Goal: Task Accomplishment & Management: Manage account settings

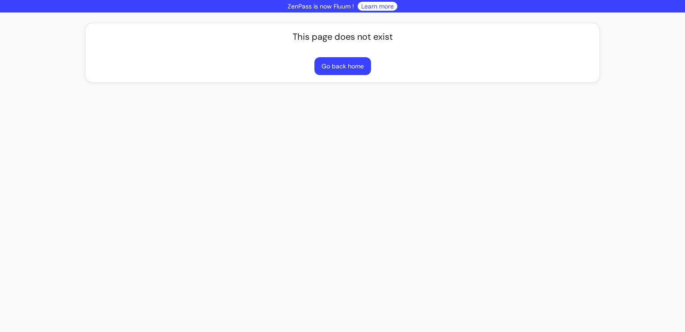
click at [369, 9] on link "Learn more" at bounding box center [377, 6] width 33 height 9
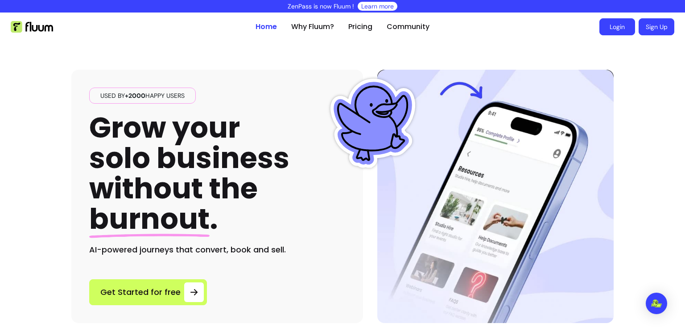
click at [623, 32] on link "Login" at bounding box center [618, 26] width 36 height 17
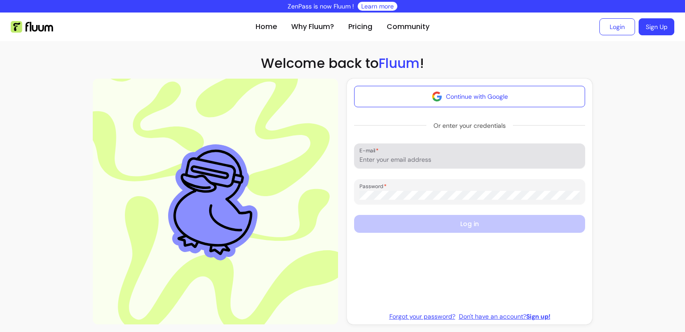
click at [451, 162] on input "E-mail" at bounding box center [470, 159] width 220 height 9
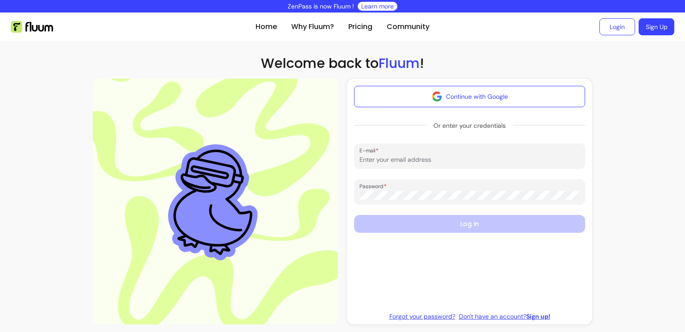
type input "carly@carlynutrition.com"
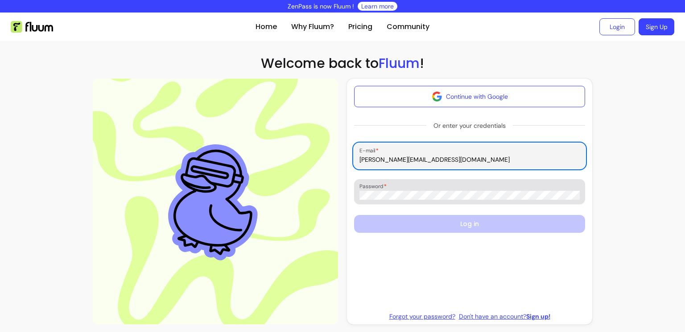
click at [445, 185] on div at bounding box center [470, 192] width 220 height 18
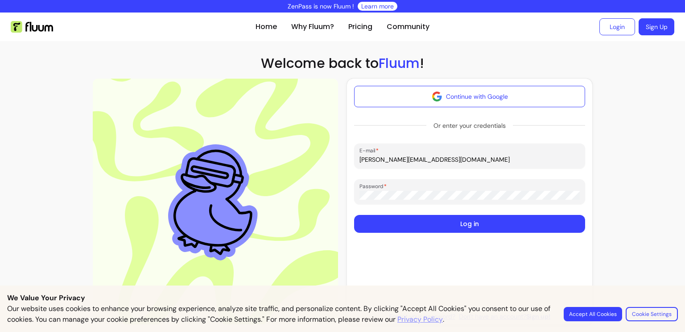
click at [354, 215] on button "Log in" at bounding box center [469, 224] width 231 height 18
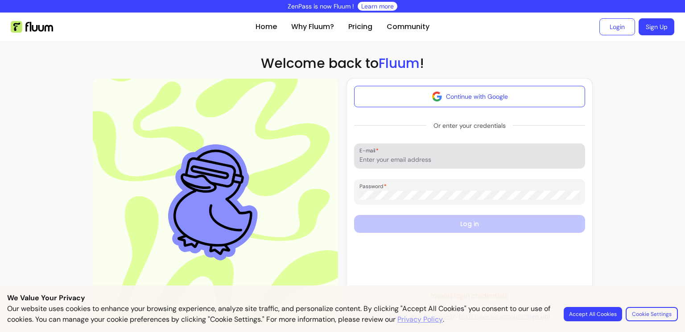
click at [477, 158] on input "E-mail" at bounding box center [470, 159] width 220 height 9
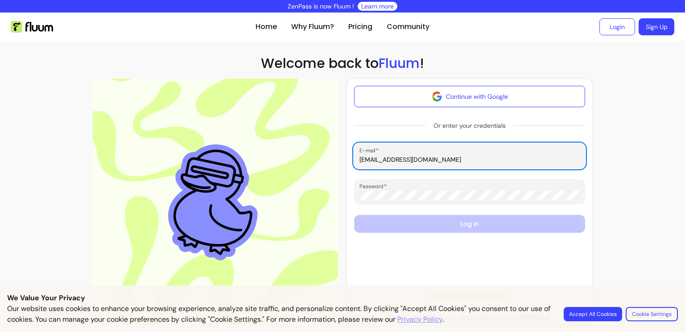
type input "carly@carlynutrition.com"
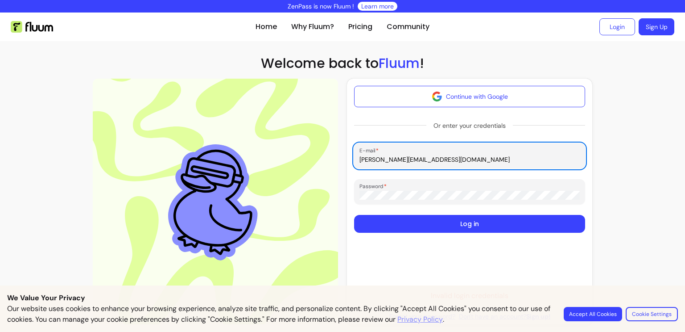
click at [458, 221] on button "Log in" at bounding box center [469, 224] width 231 height 18
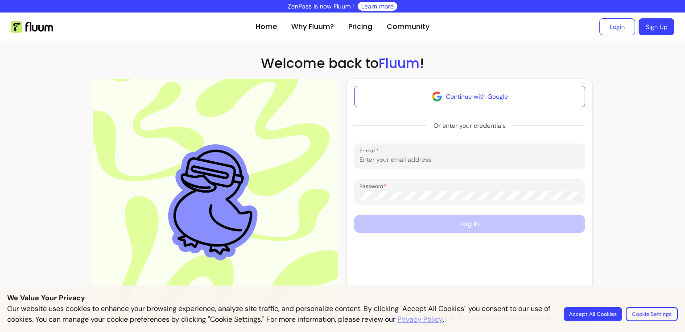
click at [569, 311] on button "Accept All Cookies" at bounding box center [593, 314] width 58 height 14
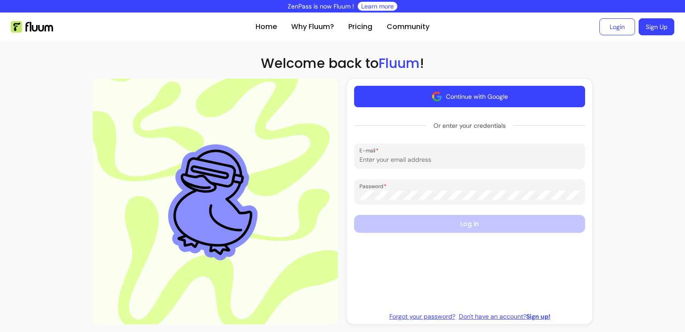
click at [468, 100] on button "Continue with Google" at bounding box center [469, 96] width 231 height 21
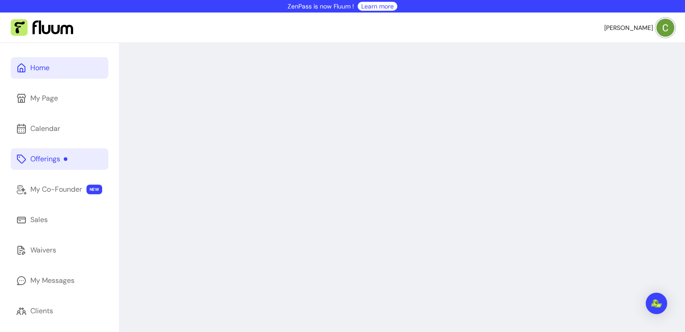
click at [73, 167] on link "Offerings" at bounding box center [60, 158] width 98 height 21
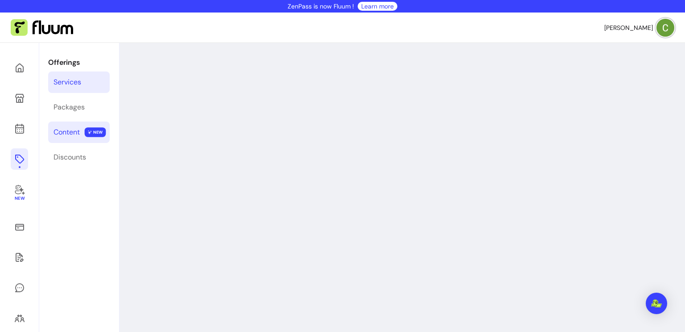
click at [88, 130] on icon at bounding box center [90, 132] width 4 height 4
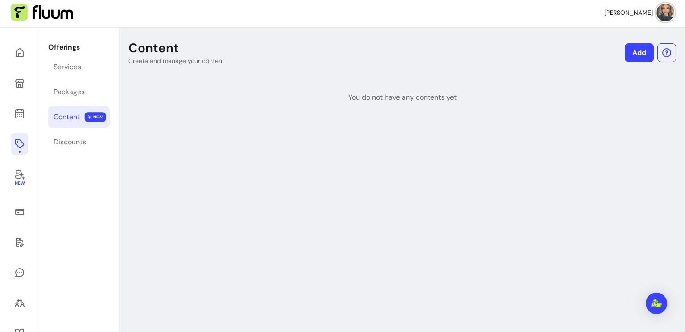
scroll to position [17, 0]
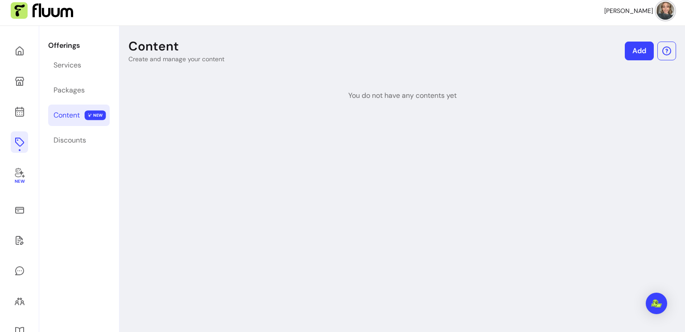
click at [644, 42] on link "Add" at bounding box center [639, 51] width 29 height 19
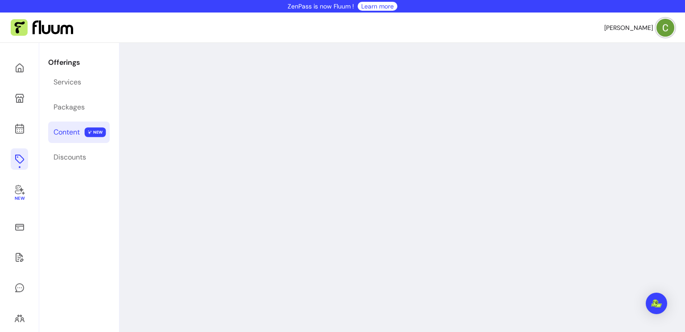
select select "***"
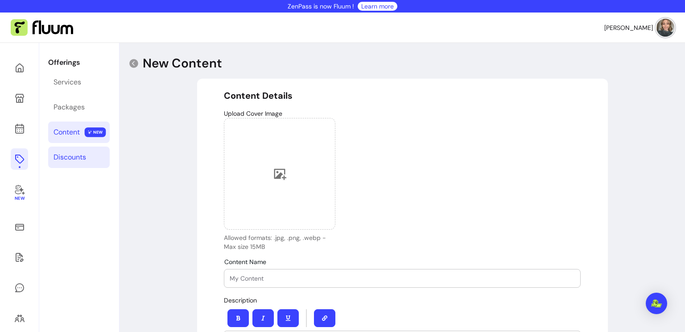
click at [63, 157] on div "Discounts" at bounding box center [70, 157] width 33 height 11
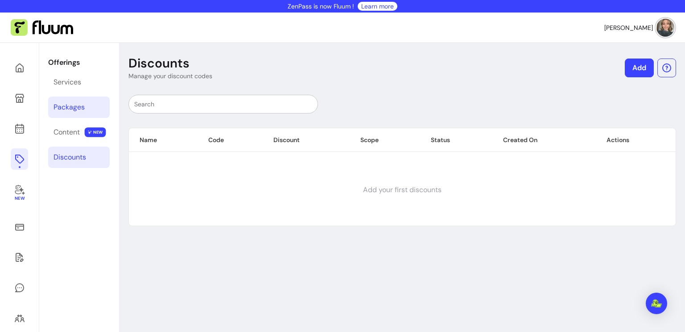
click at [66, 113] on link "Packages" at bounding box center [79, 106] width 62 height 21
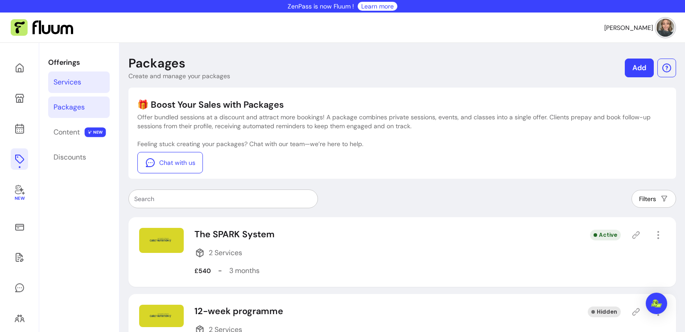
click at [77, 76] on link "Services" at bounding box center [79, 81] width 62 height 21
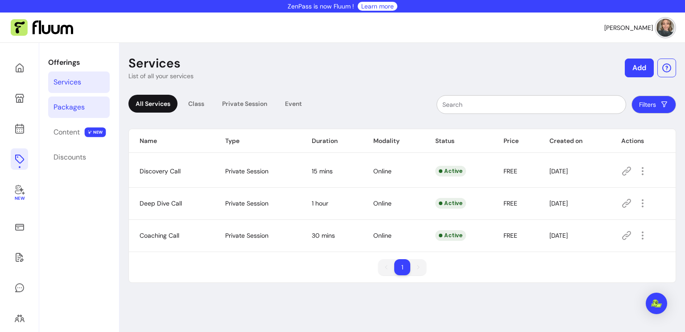
click at [84, 110] on div "Packages" at bounding box center [69, 107] width 31 height 11
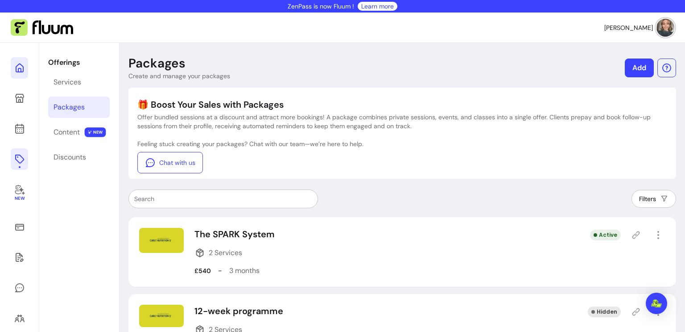
click at [20, 77] on link at bounding box center [19, 67] width 17 height 21
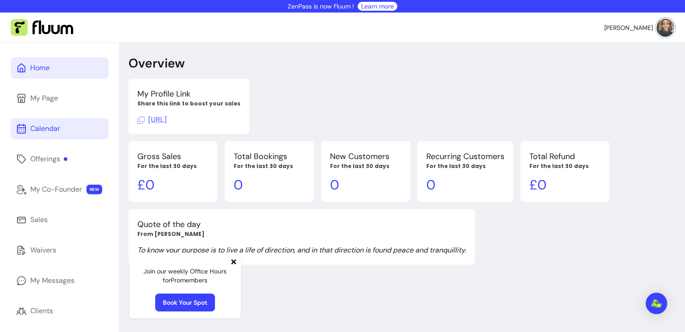
click at [46, 137] on link "Calendar" at bounding box center [60, 128] width 98 height 21
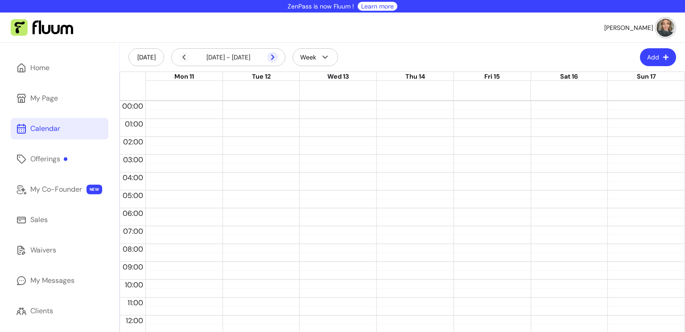
click at [272, 58] on icon at bounding box center [272, 57] width 11 height 11
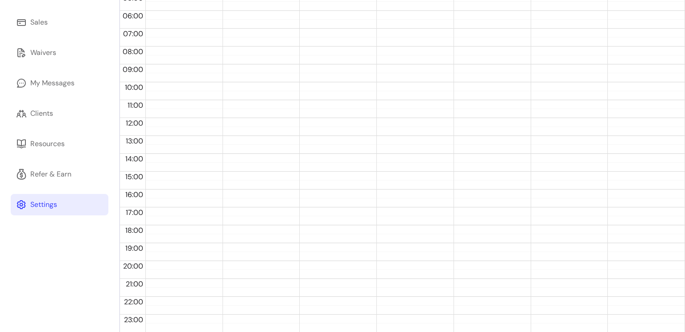
click at [83, 202] on link "Settings" at bounding box center [60, 204] width 98 height 21
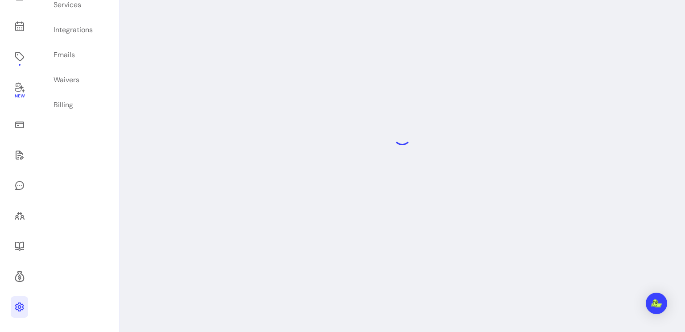
scroll to position [43, 0]
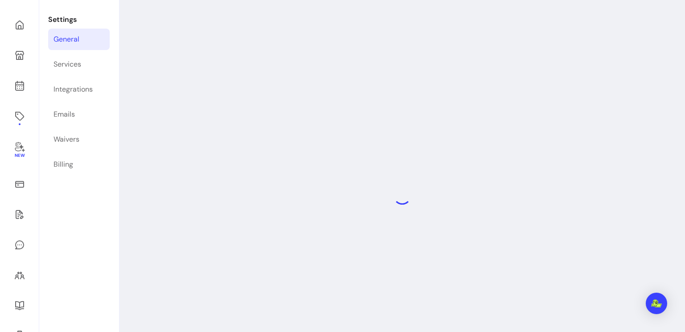
select select "**********"
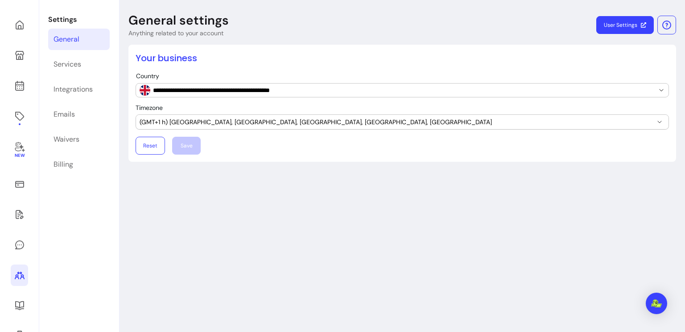
click at [17, 282] on link at bounding box center [19, 274] width 17 height 21
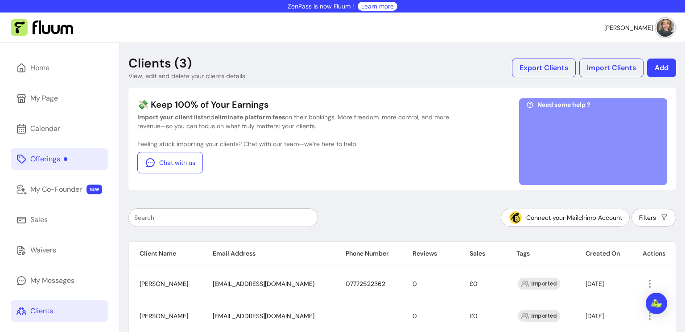
click at [59, 166] on link "Offerings" at bounding box center [60, 158] width 98 height 21
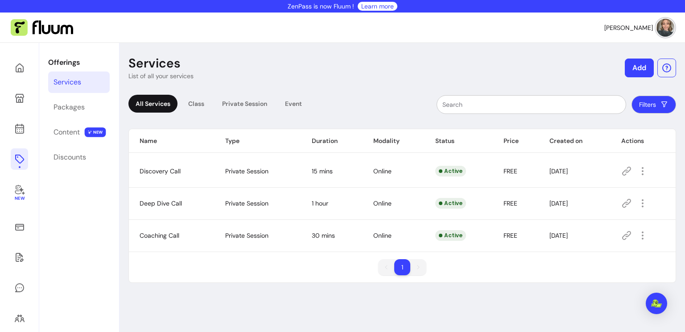
click at [628, 173] on icon at bounding box center [627, 171] width 11 height 11
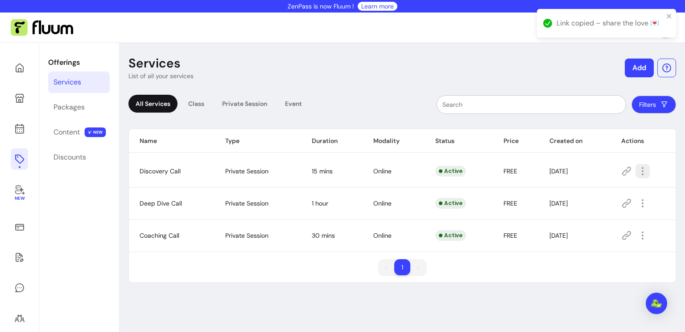
click at [648, 173] on icon "button" at bounding box center [643, 171] width 11 height 11
click at [648, 173] on icon "button" at bounding box center [643, 171] width 10 height 10
